Goal: Information Seeking & Learning: Learn about a topic

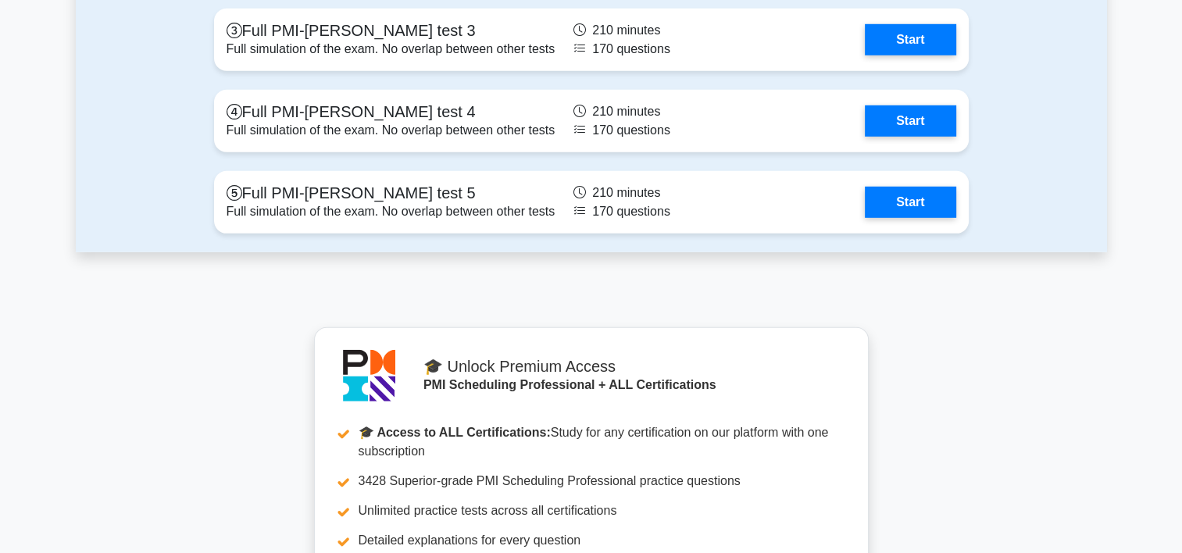
scroll to position [4608, 0]
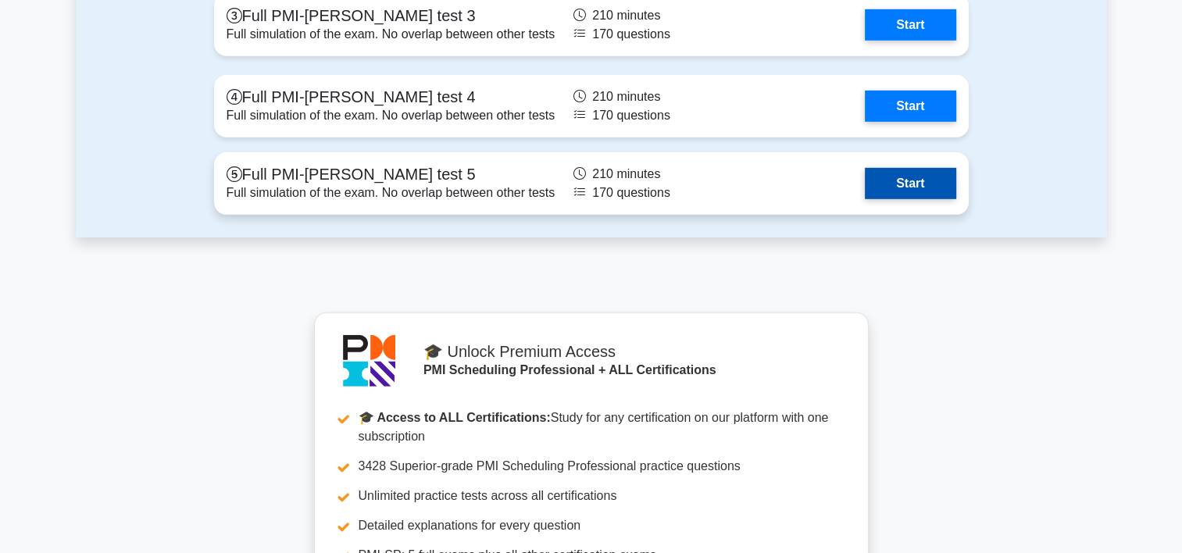
click at [921, 177] on link "Start" at bounding box center [910, 183] width 91 height 31
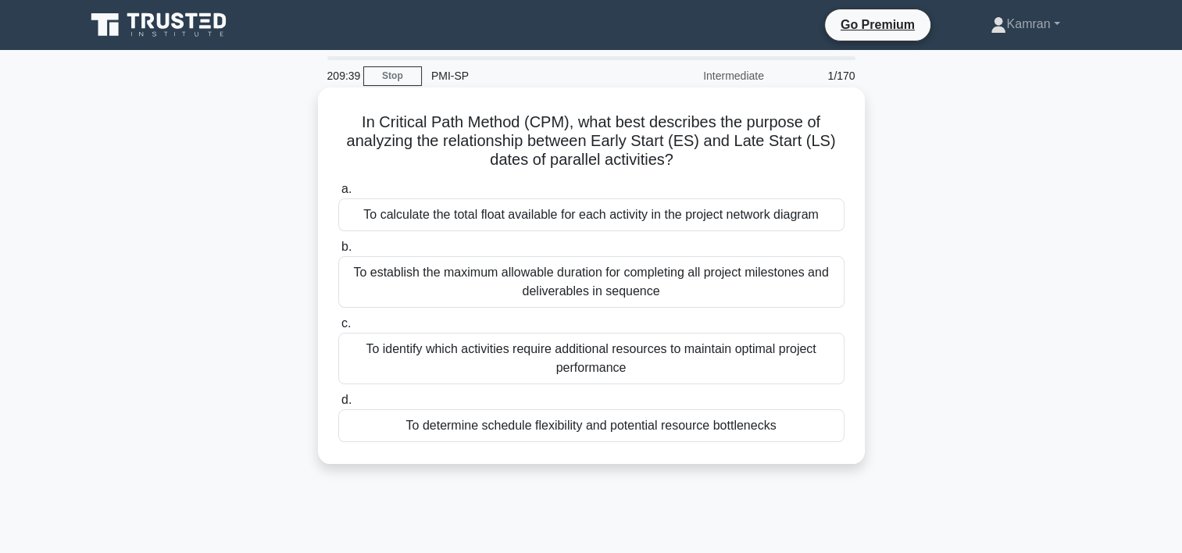
click at [487, 219] on div "To calculate the total float available for each activity in the project network…" at bounding box center [591, 214] width 506 height 33
click at [338, 194] on input "a. To calculate the total float available for each activity in the project netw…" at bounding box center [338, 189] width 0 height 10
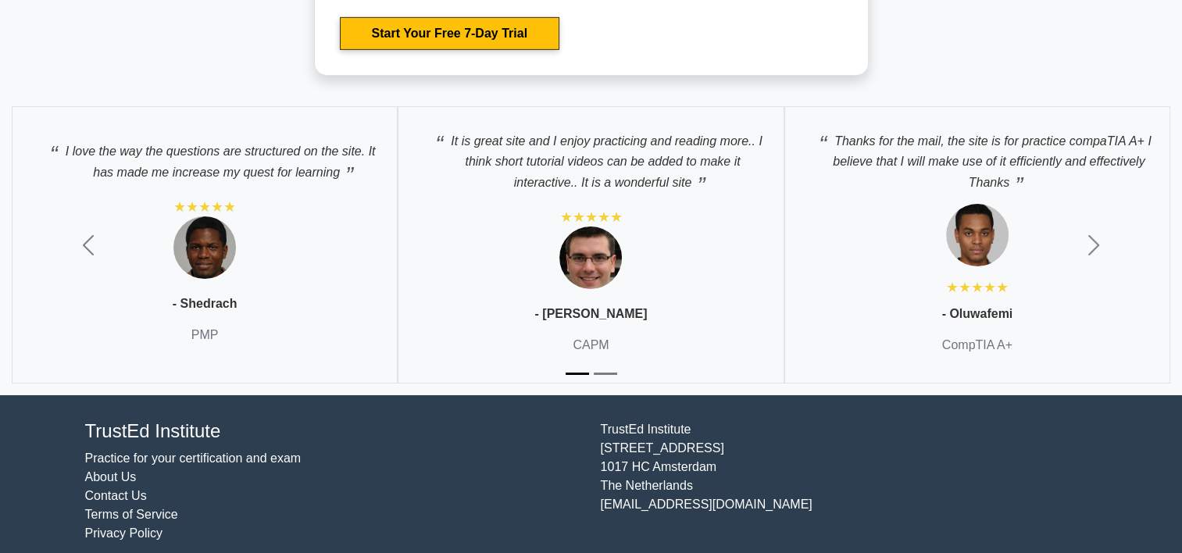
scroll to position [5259, 0]
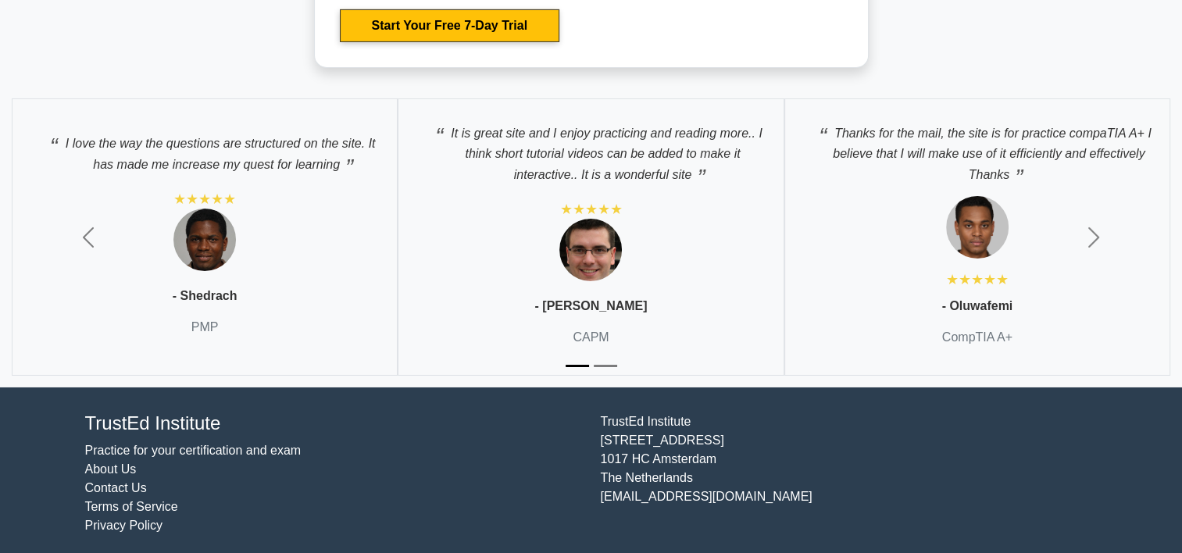
click at [125, 483] on link "Contact Us" at bounding box center [116, 487] width 62 height 13
